Goal: Find specific page/section: Find specific page/section

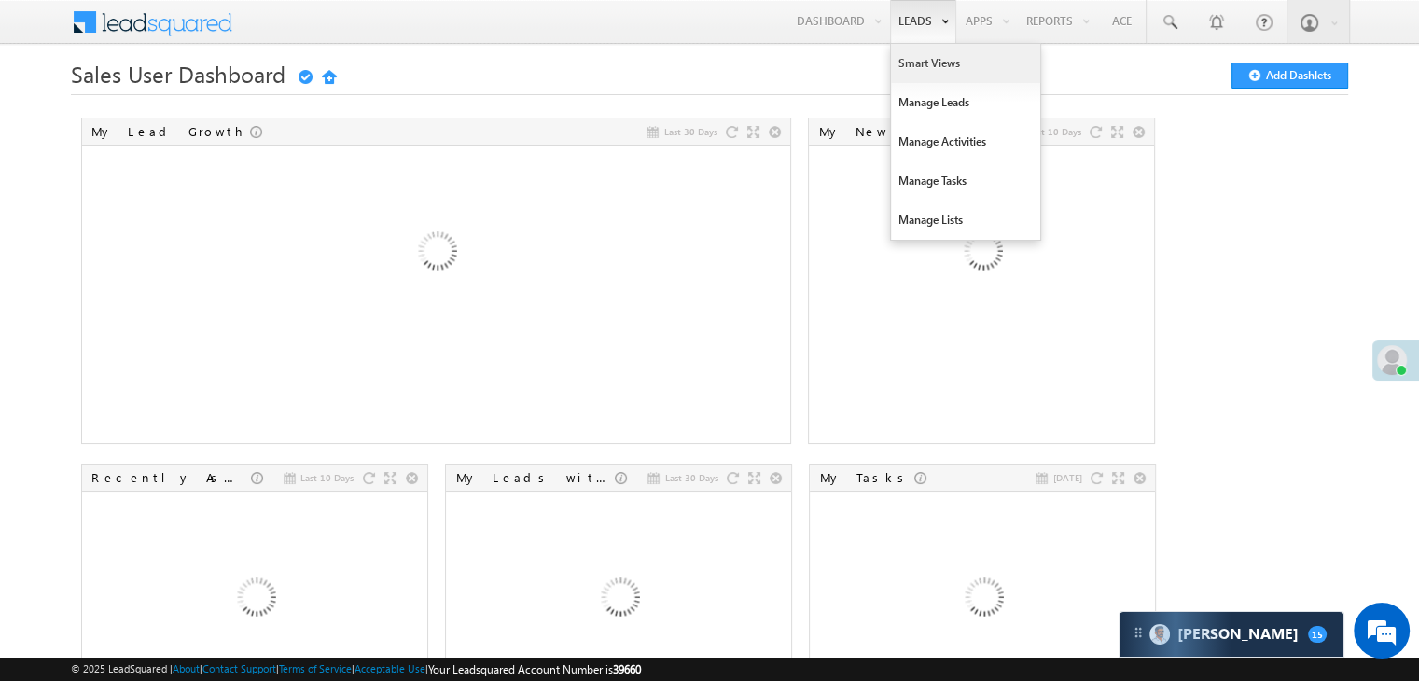
click at [922, 59] on link "Smart Views" at bounding box center [965, 63] width 149 height 39
